Goal: Information Seeking & Learning: Learn about a topic

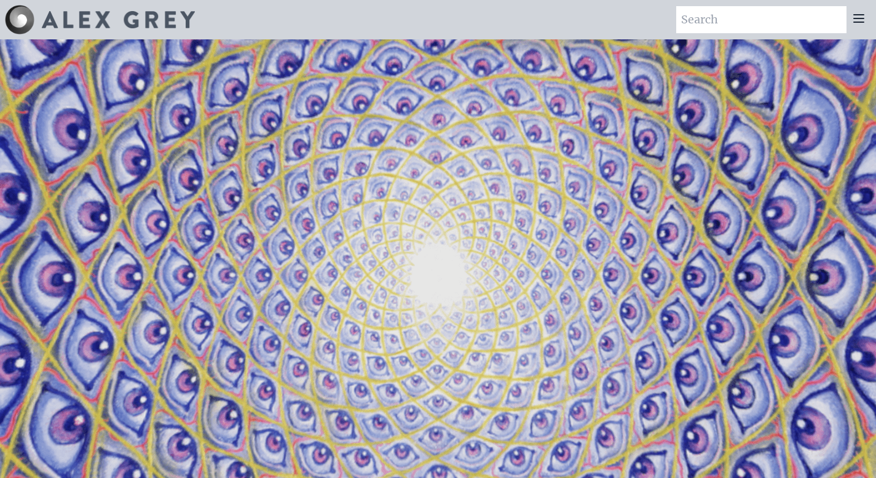
click at [781, 21] on input "search" at bounding box center [761, 19] width 170 height 27
click at [857, 26] on div at bounding box center [858, 19] width 25 height 27
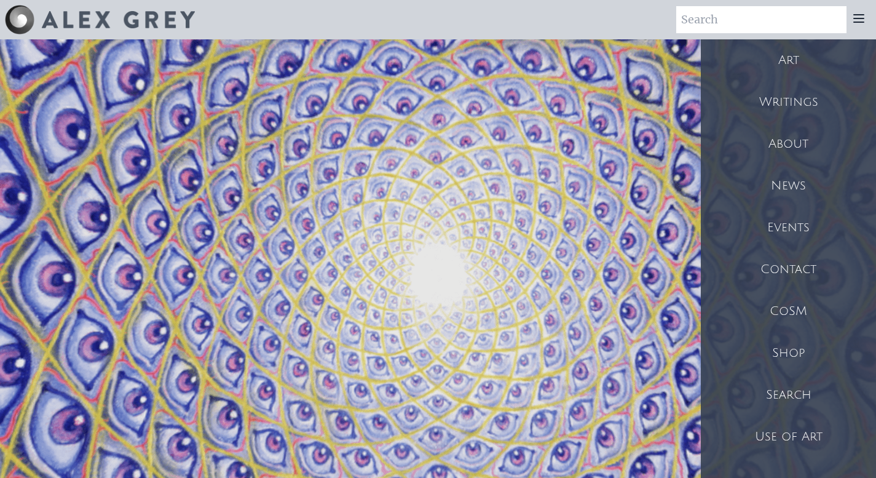
click at [802, 63] on div "Art" at bounding box center [788, 60] width 175 height 42
